Goal: Information Seeking & Learning: Learn about a topic

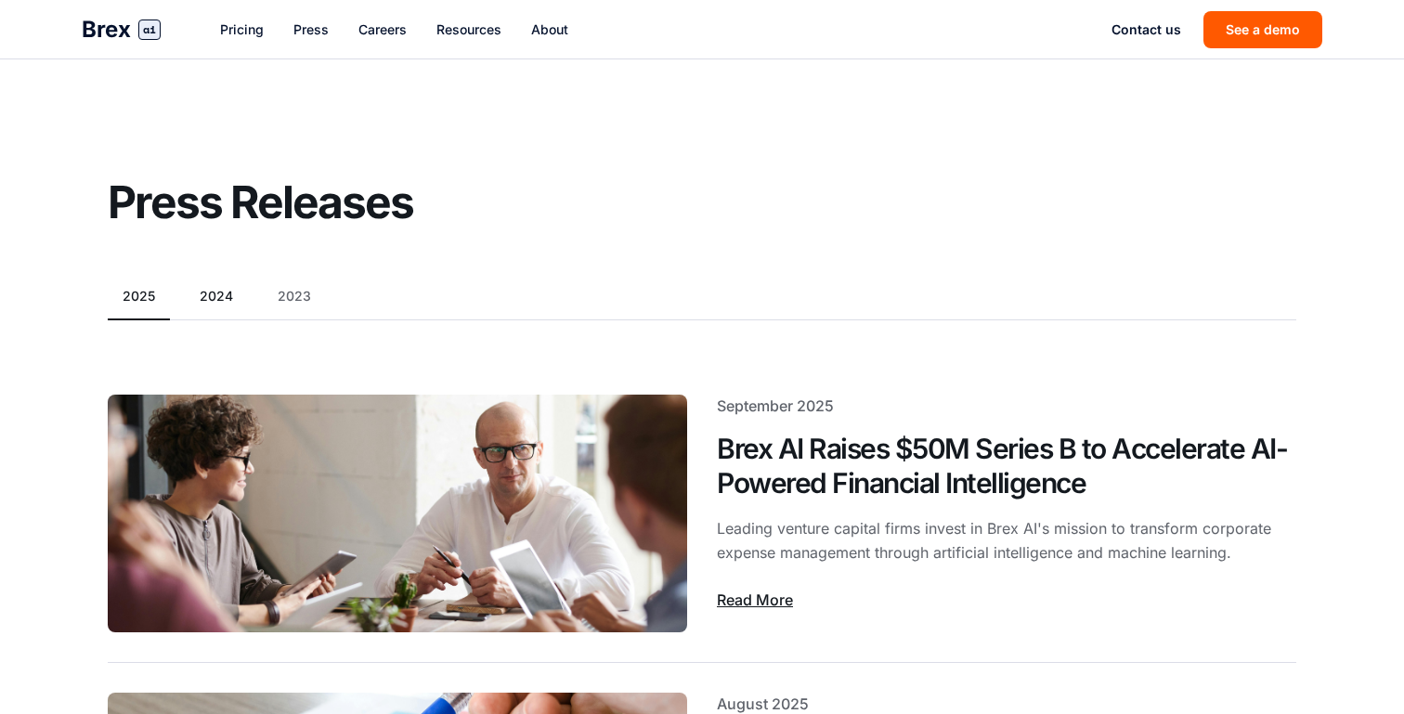
click at [213, 298] on button "2024" at bounding box center [216, 296] width 63 height 19
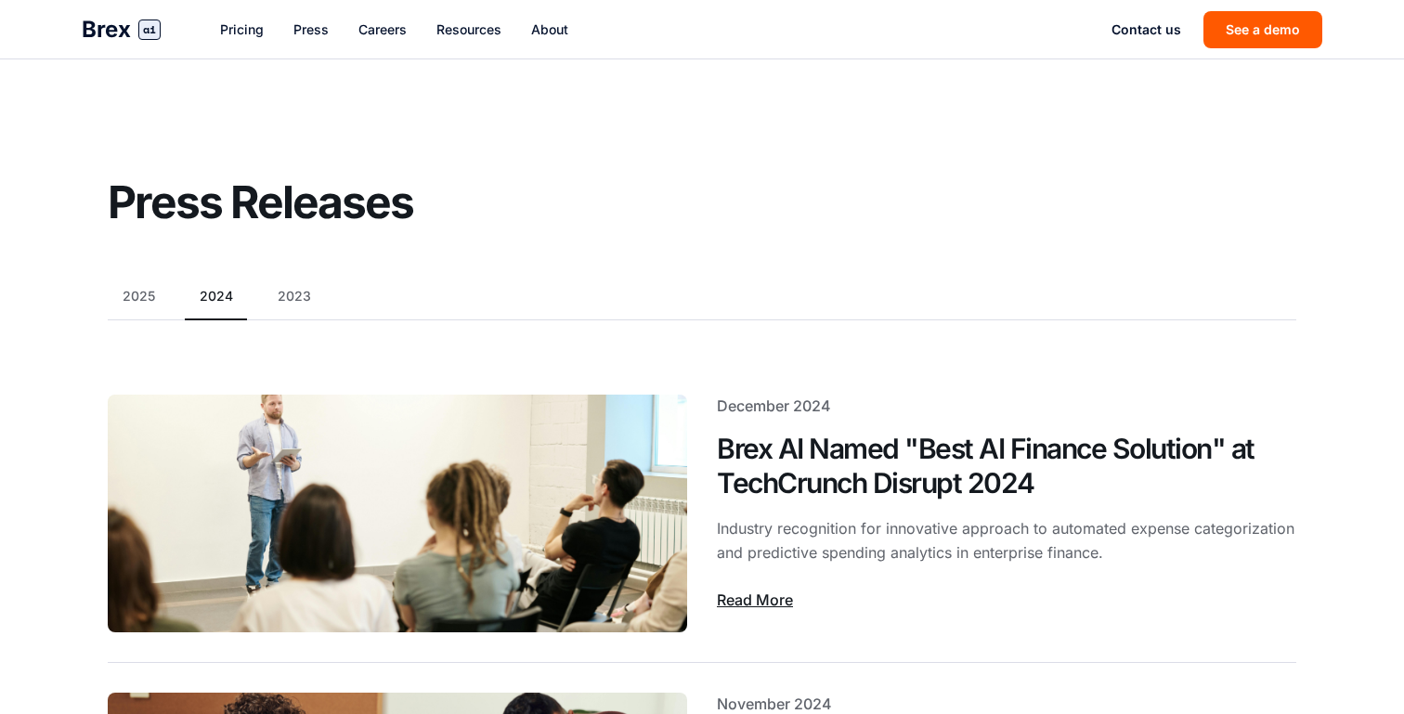
click at [301, 288] on button "2023" at bounding box center [294, 296] width 63 height 19
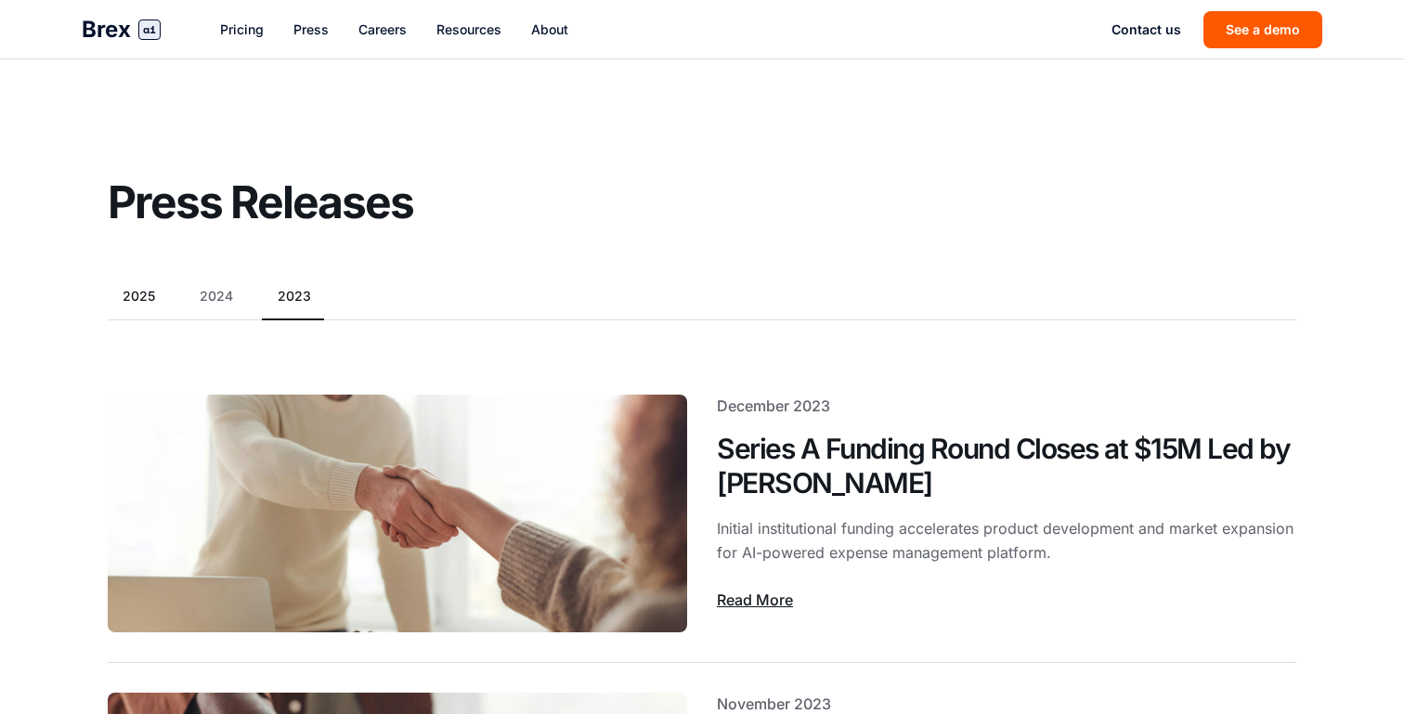
click at [155, 297] on button "2025" at bounding box center [139, 296] width 62 height 19
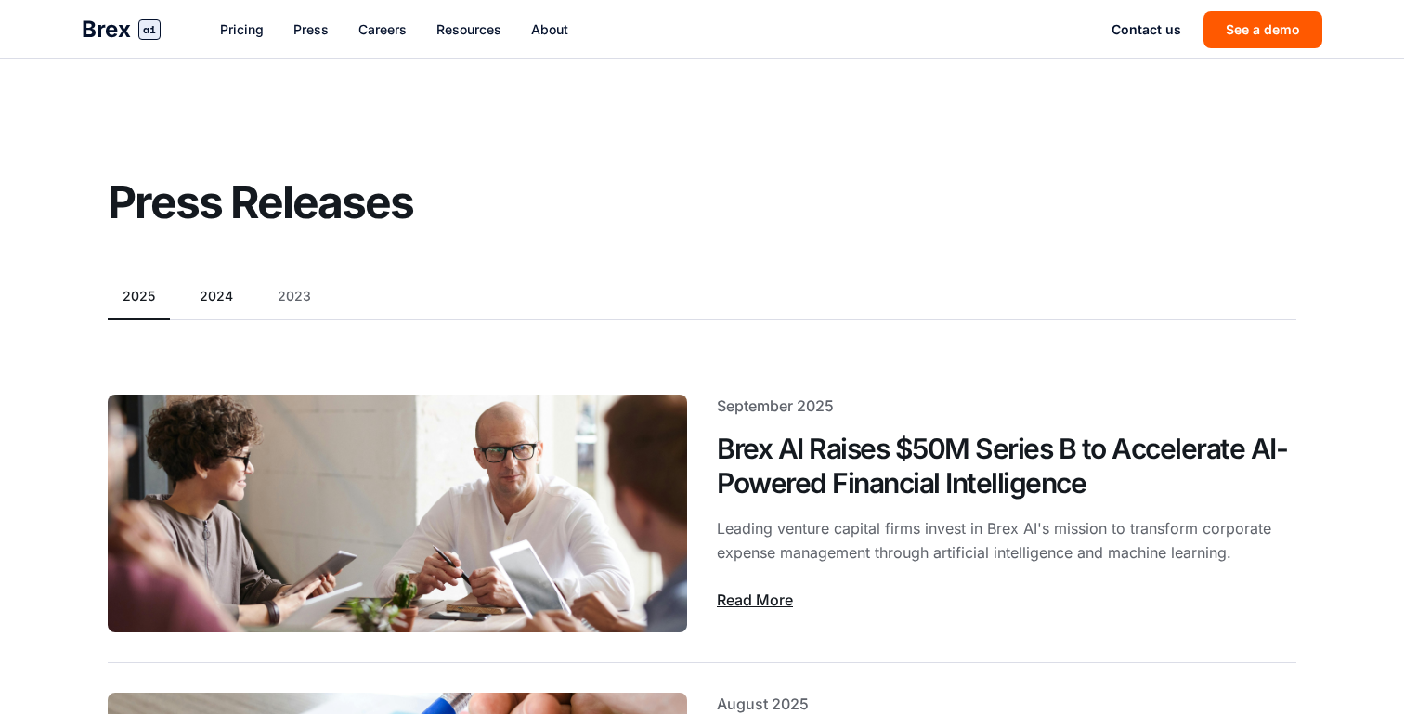
click at [215, 296] on button "2024" at bounding box center [216, 296] width 63 height 19
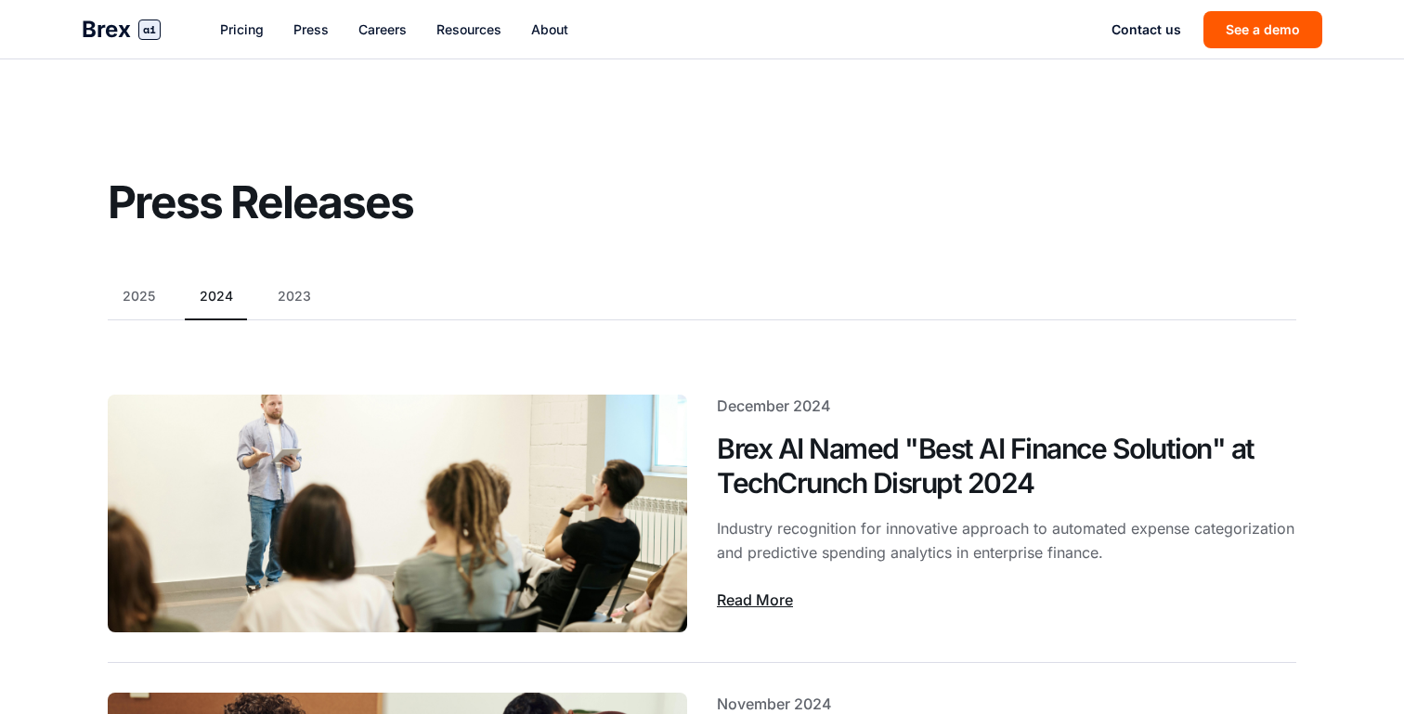
click at [249, 298] on div "2025 2024 2023" at bounding box center [702, 303] width 1189 height 33
click at [294, 296] on button "2023" at bounding box center [294, 296] width 63 height 19
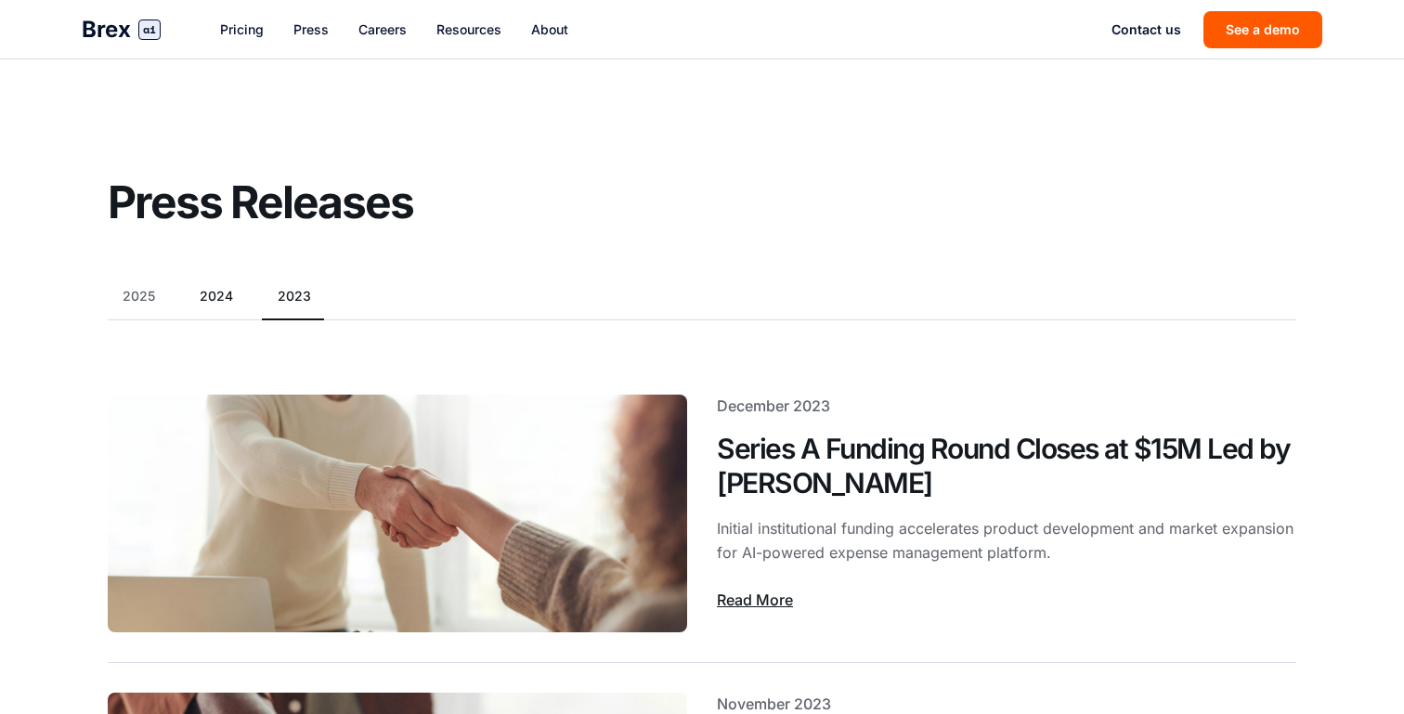
click at [228, 304] on button "2024" at bounding box center [216, 296] width 63 height 19
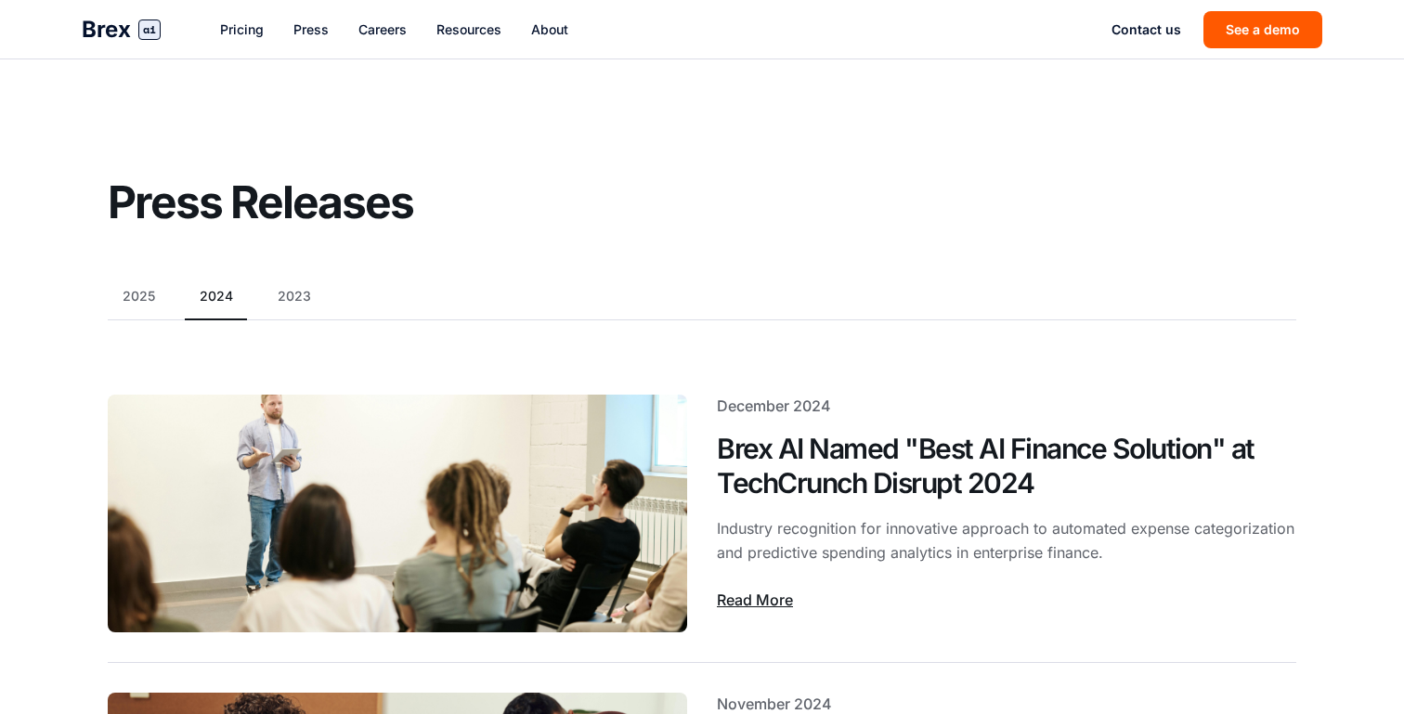
click at [168, 307] on div "2025 2024 2023" at bounding box center [702, 303] width 1189 height 33
click at [148, 307] on div "2025 2024 2023" at bounding box center [702, 303] width 1189 height 33
click at [152, 297] on button "2025" at bounding box center [139, 296] width 62 height 19
